Goal: Information Seeking & Learning: Check status

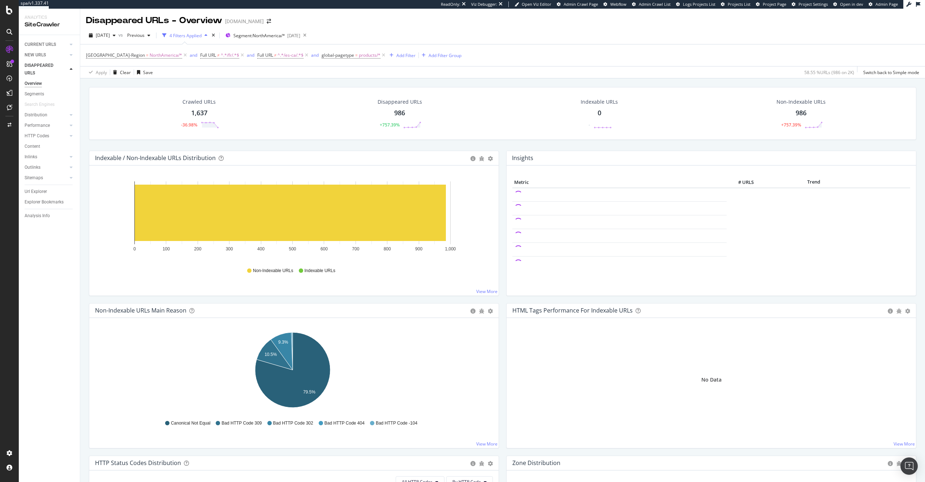
click at [400, 111] on div "986" at bounding box center [399, 112] width 11 height 9
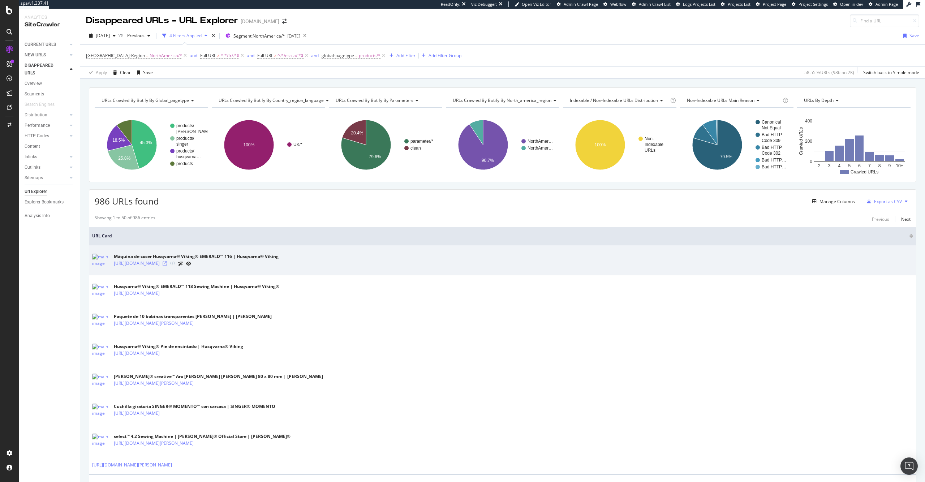
click at [167, 262] on icon at bounding box center [165, 263] width 4 height 4
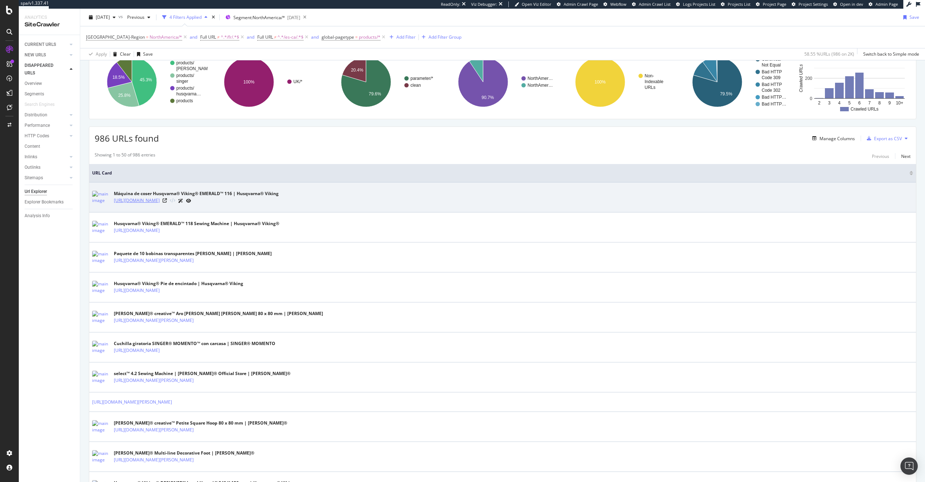
scroll to position [143, 0]
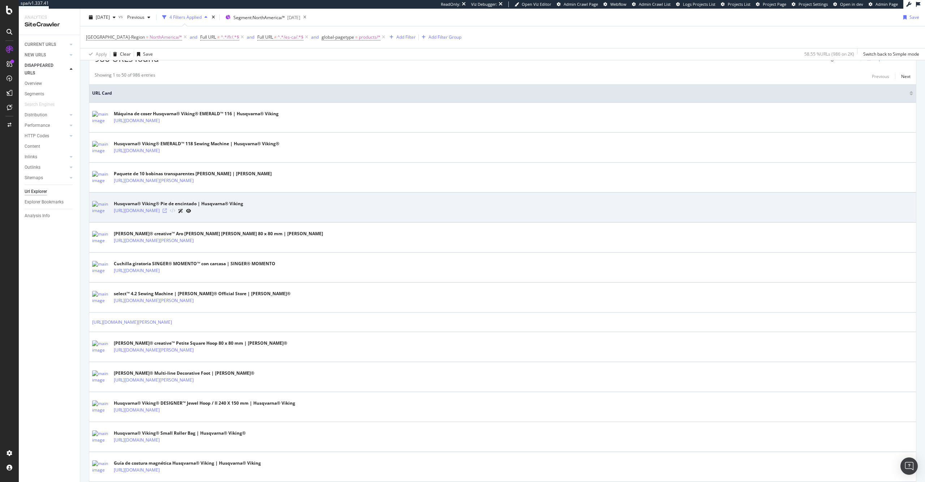
click at [167, 211] on icon at bounding box center [165, 210] width 4 height 4
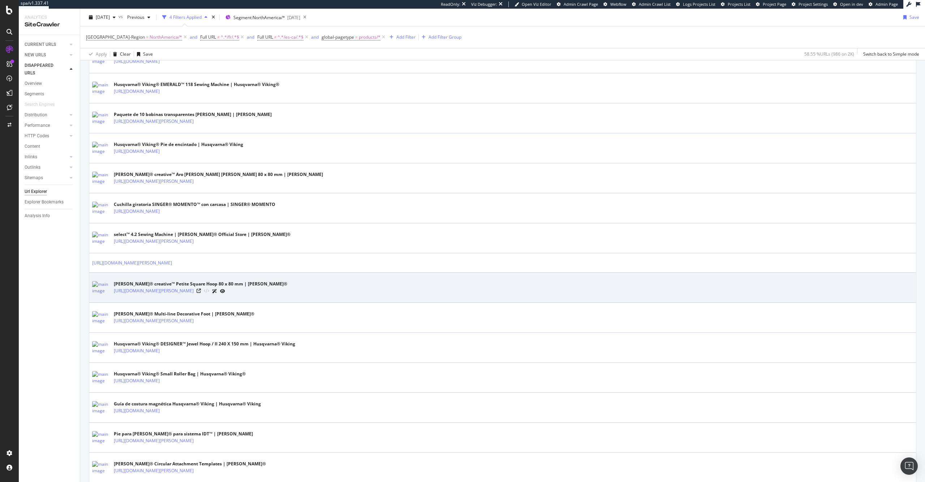
scroll to position [363, 0]
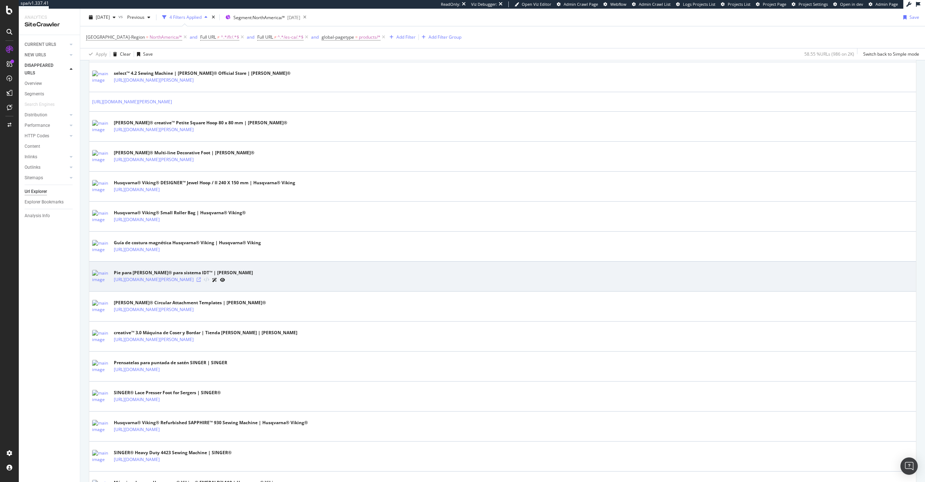
click at [201, 280] on icon at bounding box center [198, 279] width 4 height 4
